Goal: Information Seeking & Learning: Learn about a topic

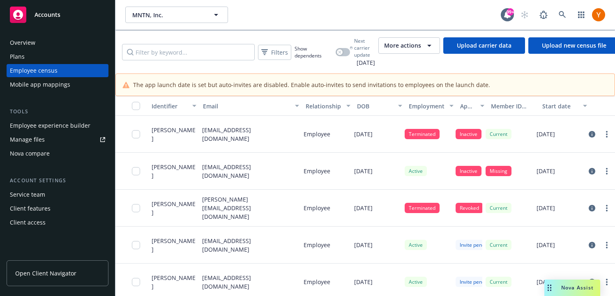
click at [40, 63] on div "Overview Plans Employee census Mobile app mappings" at bounding box center [58, 63] width 102 height 55
click at [39, 55] on div "Plans" at bounding box center [57, 56] width 95 height 13
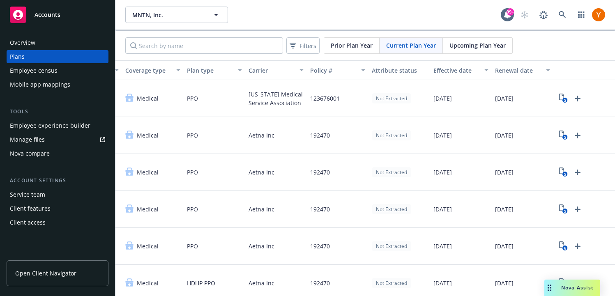
click at [473, 45] on span "Upcoming Plan Year" at bounding box center [478, 45] width 56 height 9
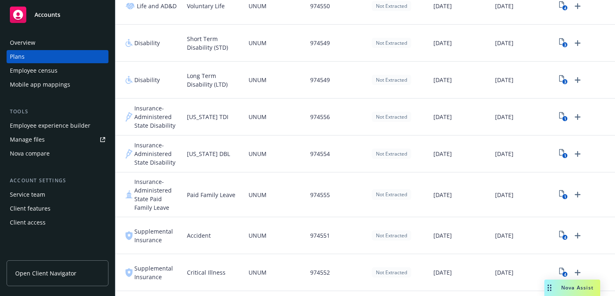
scroll to position [610, 0]
